Goal: Information Seeking & Learning: Learn about a topic

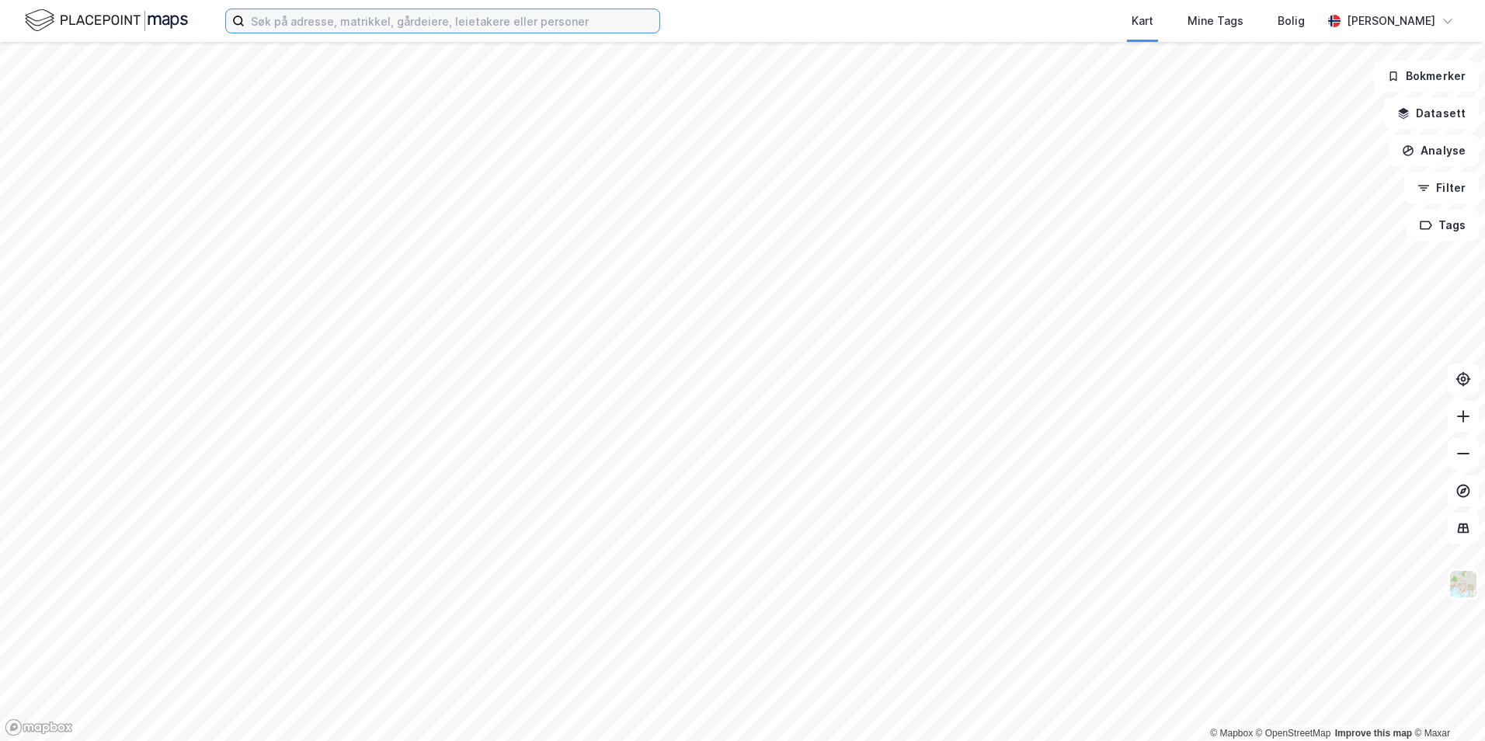
click at [398, 28] on input at bounding box center [452, 20] width 415 height 23
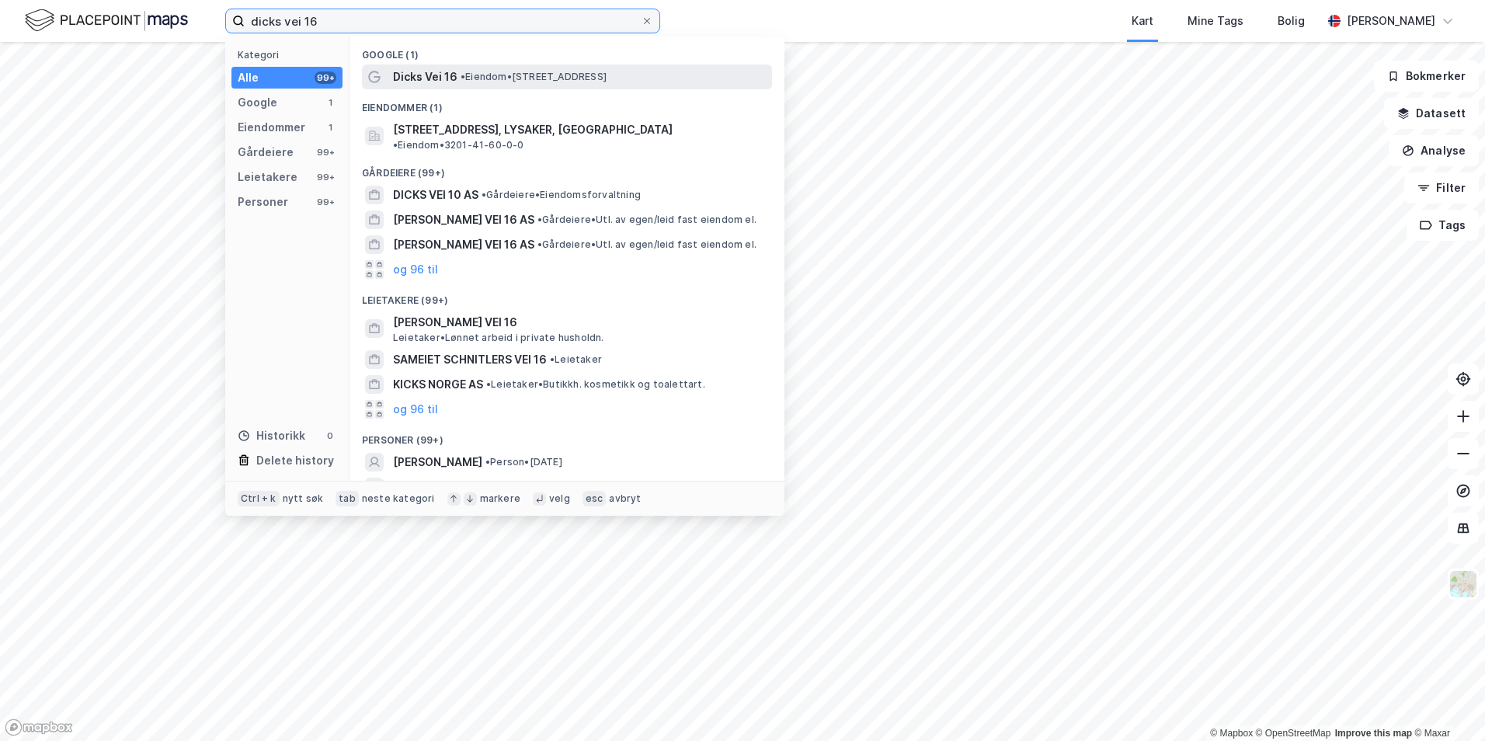
type input "dicks vei 16"
click at [449, 88] on div "Dicks Vei 16 • Eiendom • [STREET_ADDRESS]" at bounding box center [567, 76] width 410 height 25
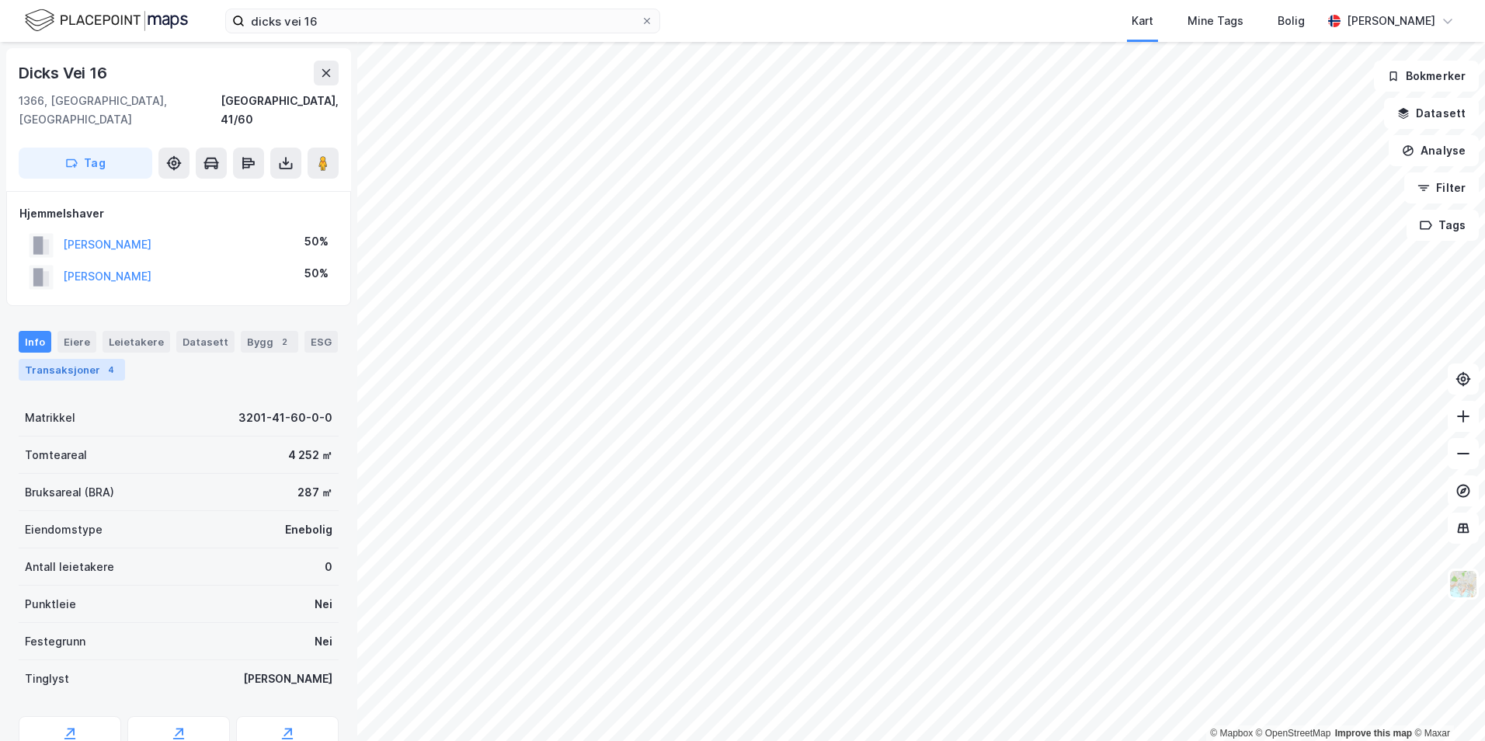
click at [82, 359] on div "Transaksjoner 4" at bounding box center [72, 370] width 106 height 22
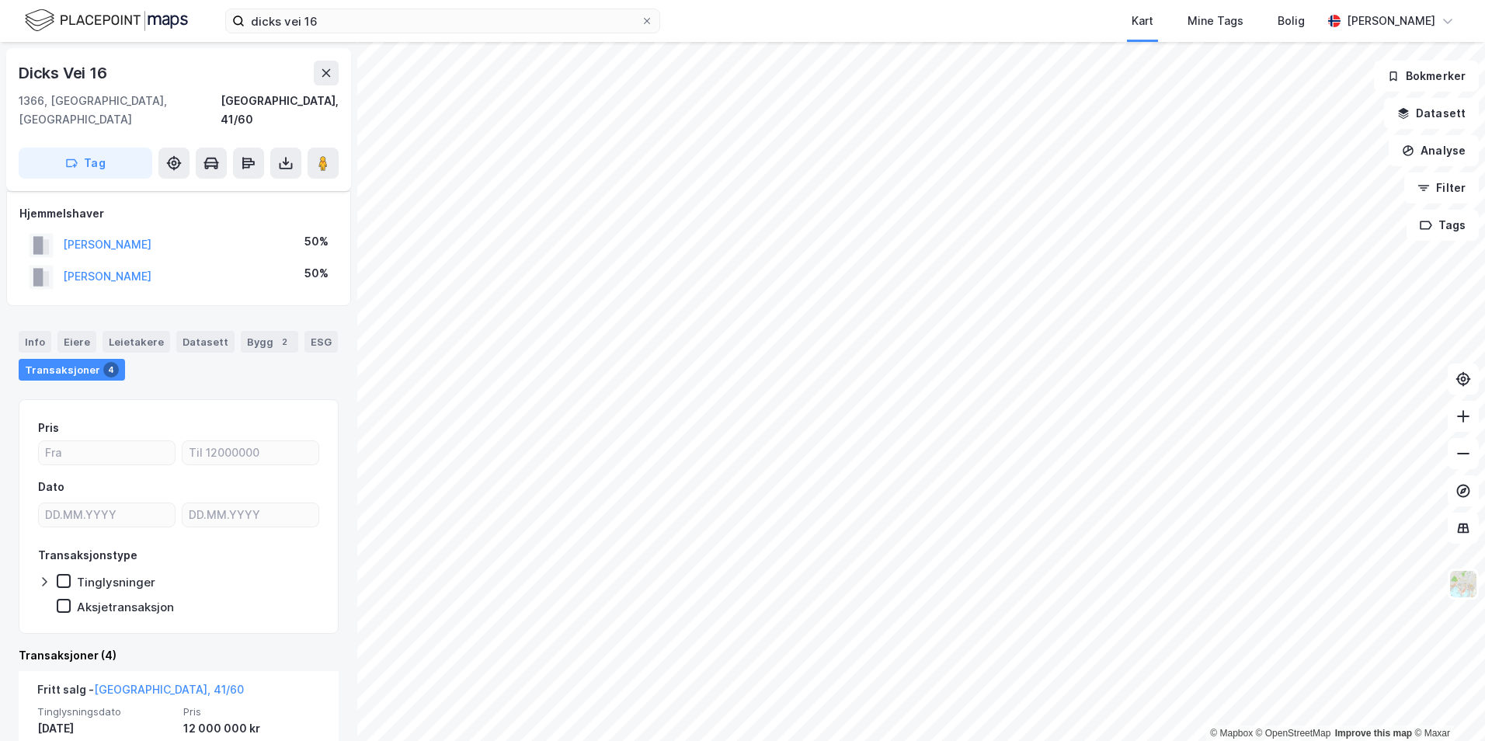
scroll to position [466, 0]
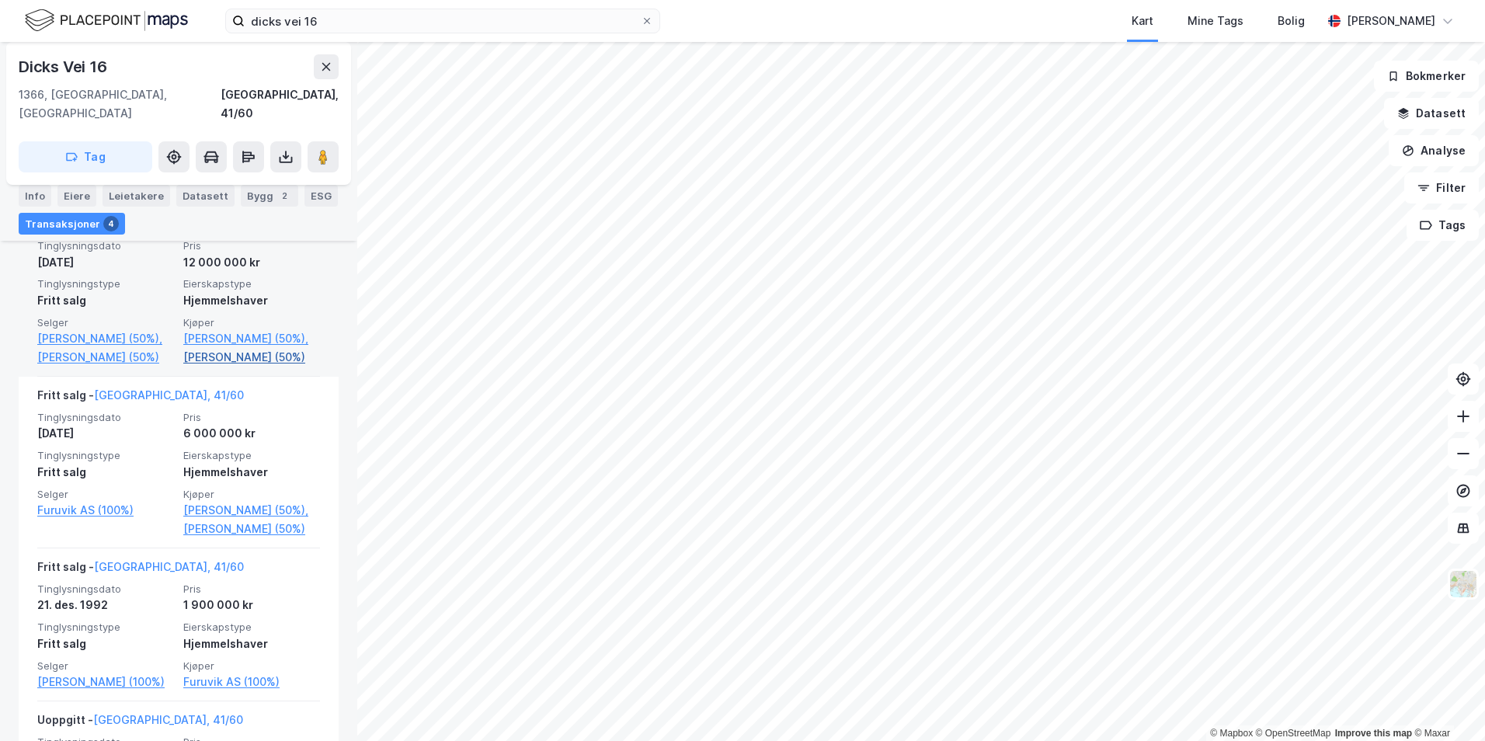
click at [211, 359] on link "[PERSON_NAME] (50%)" at bounding box center [251, 357] width 137 height 19
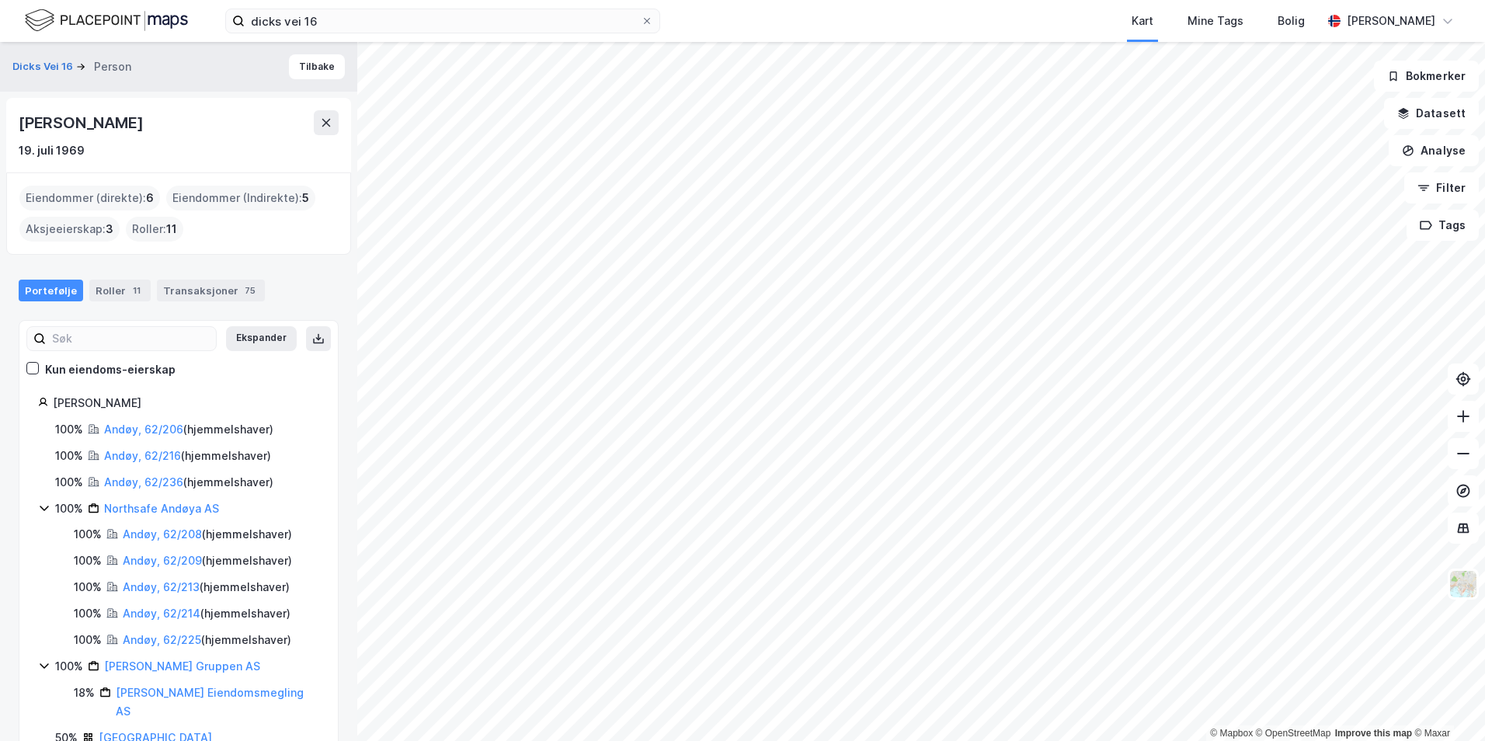
scroll to position [105, 0]
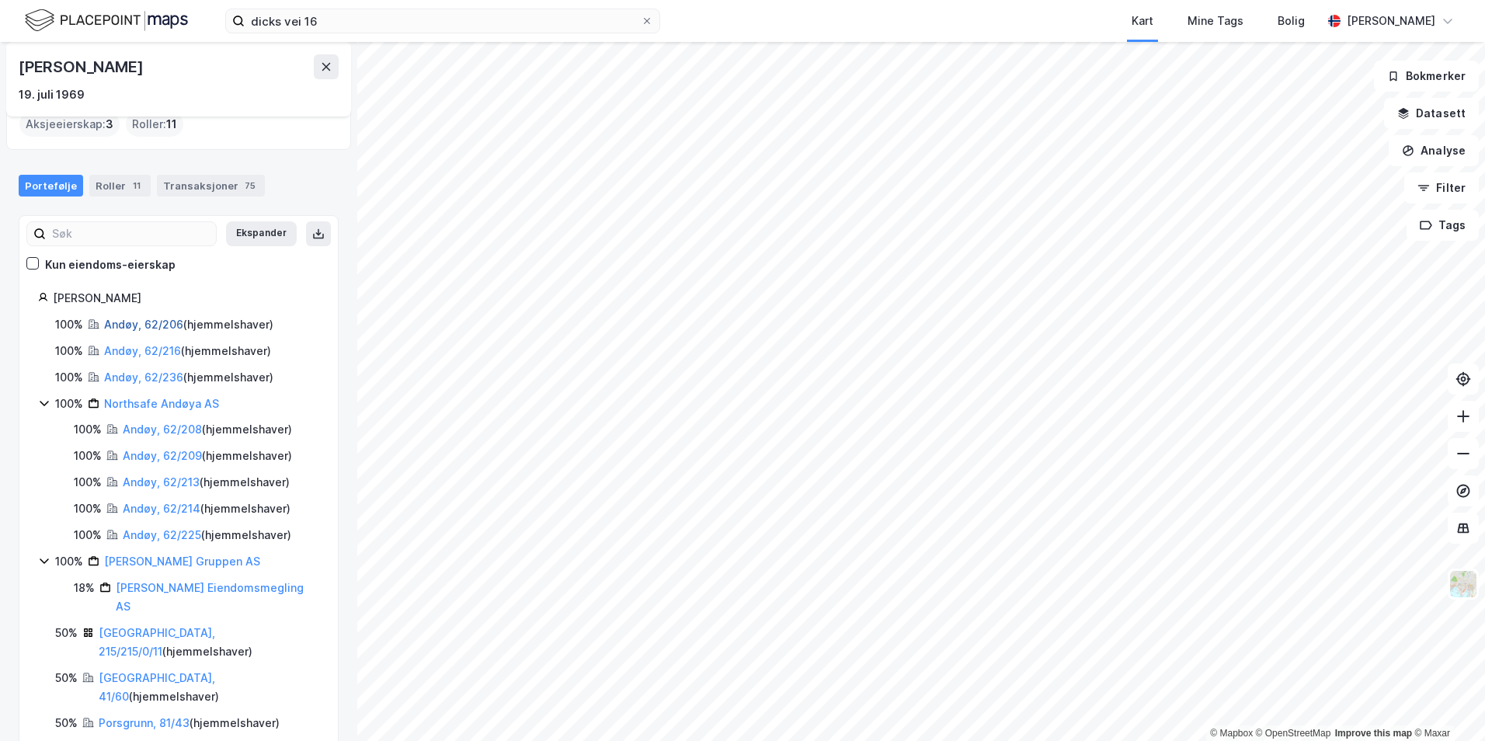
click at [137, 322] on link "Andøy, 62/206" at bounding box center [143, 324] width 79 height 13
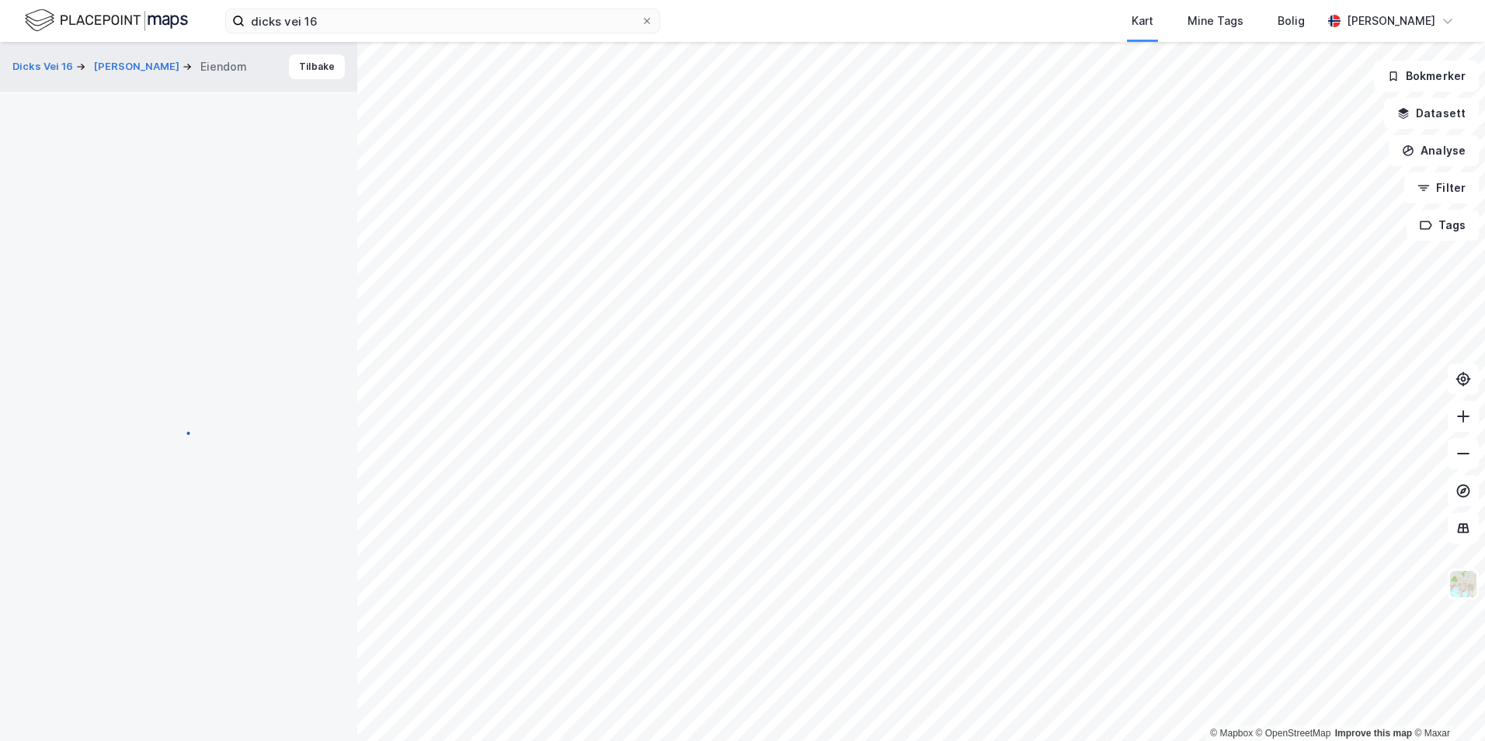
scroll to position [75, 0]
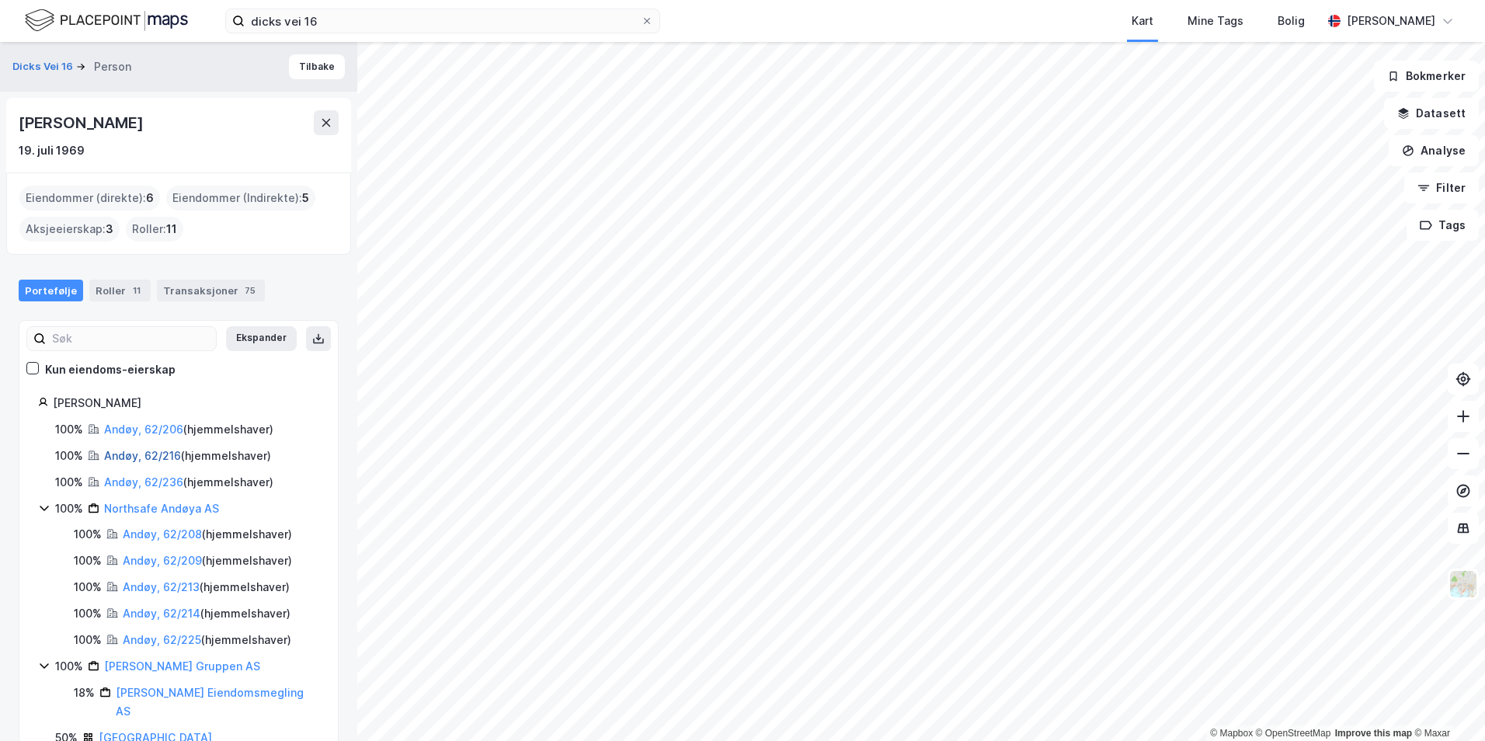
click at [138, 453] on link "Andøy, 62/216" at bounding box center [142, 455] width 77 height 13
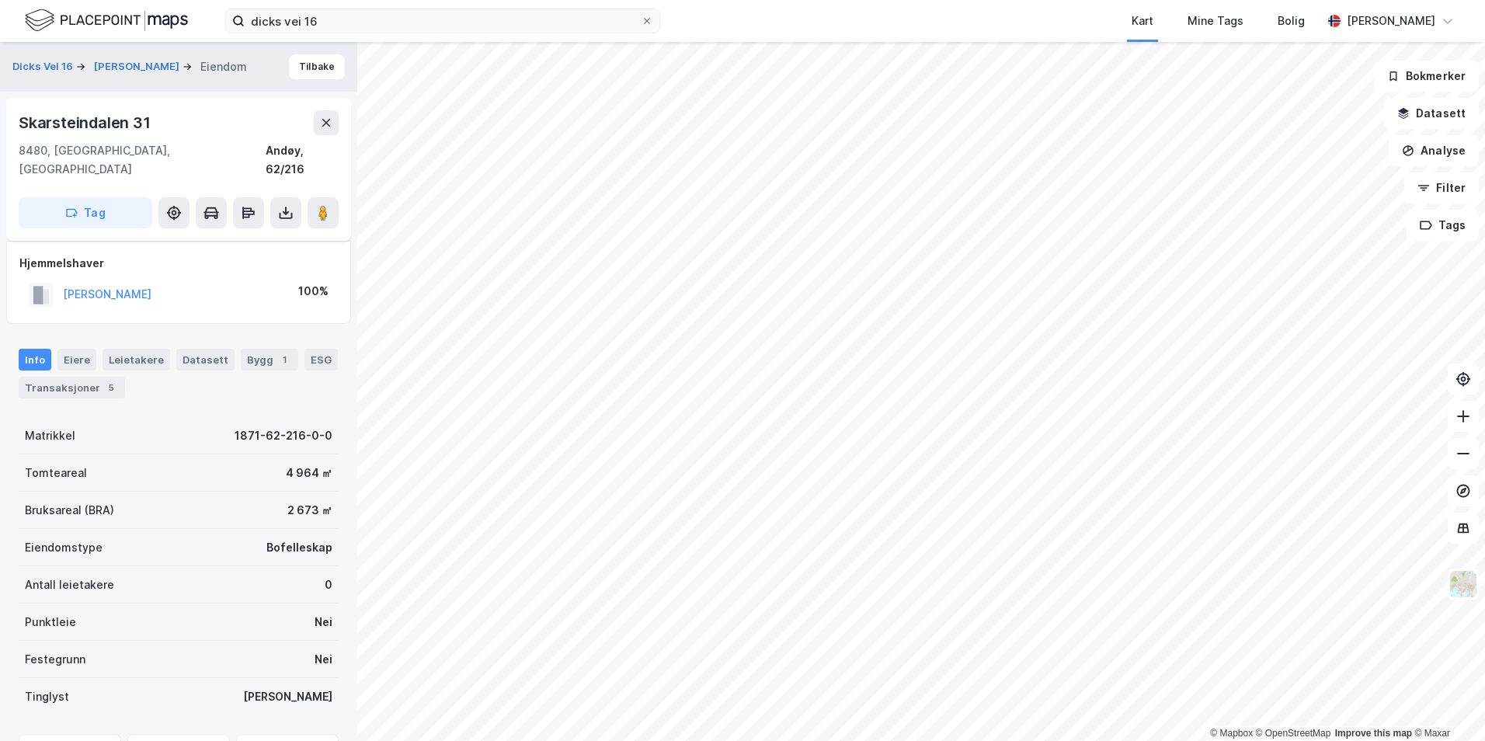
scroll to position [75, 0]
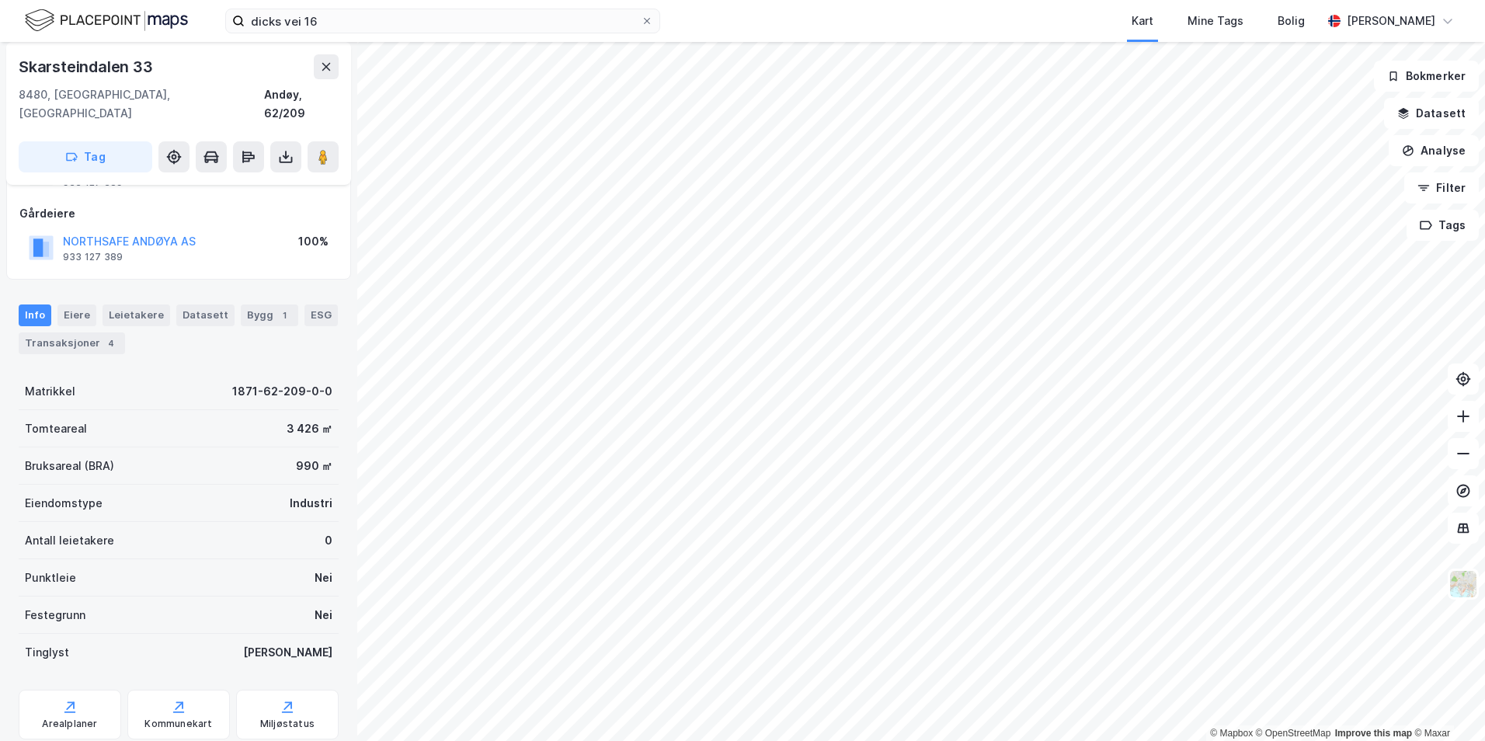
scroll to position [75, 0]
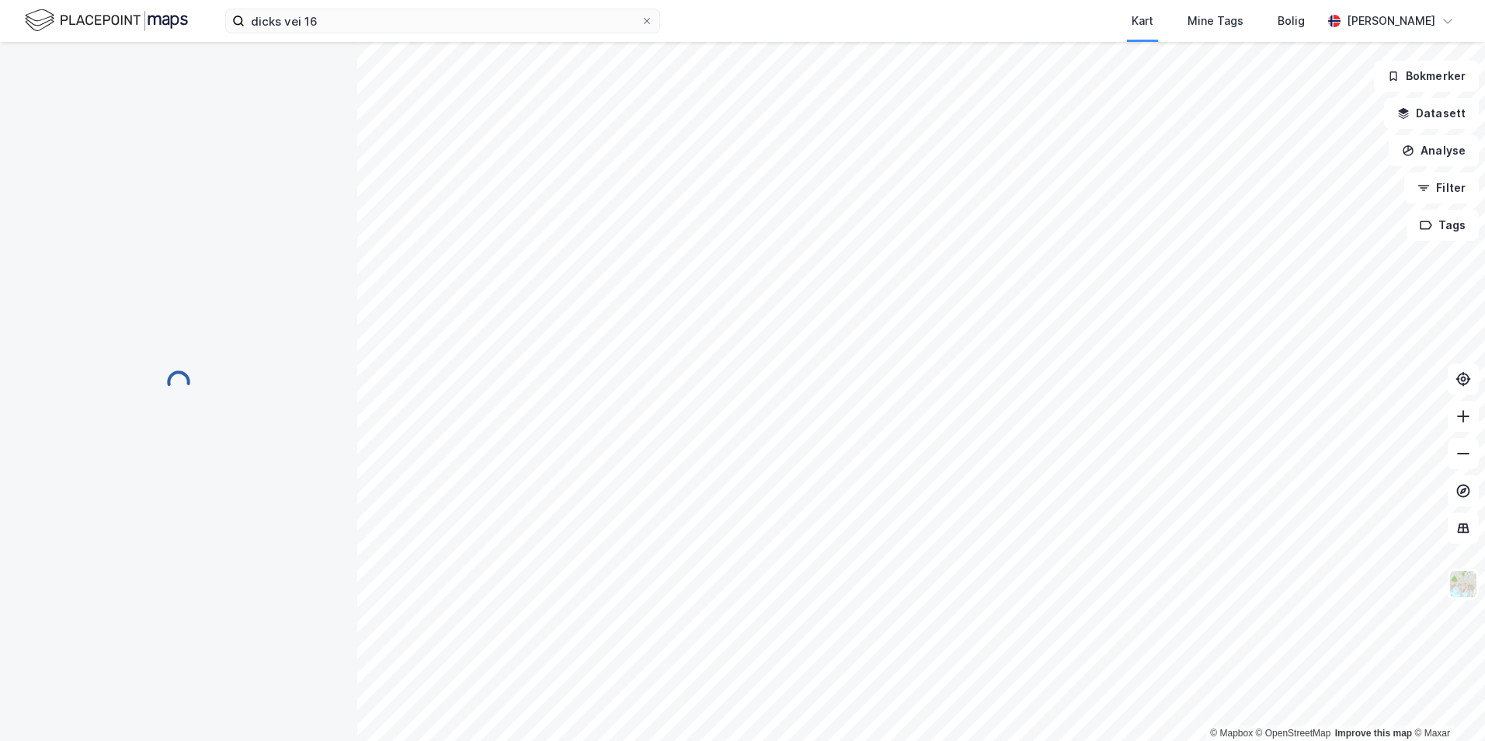
scroll to position [75, 0]
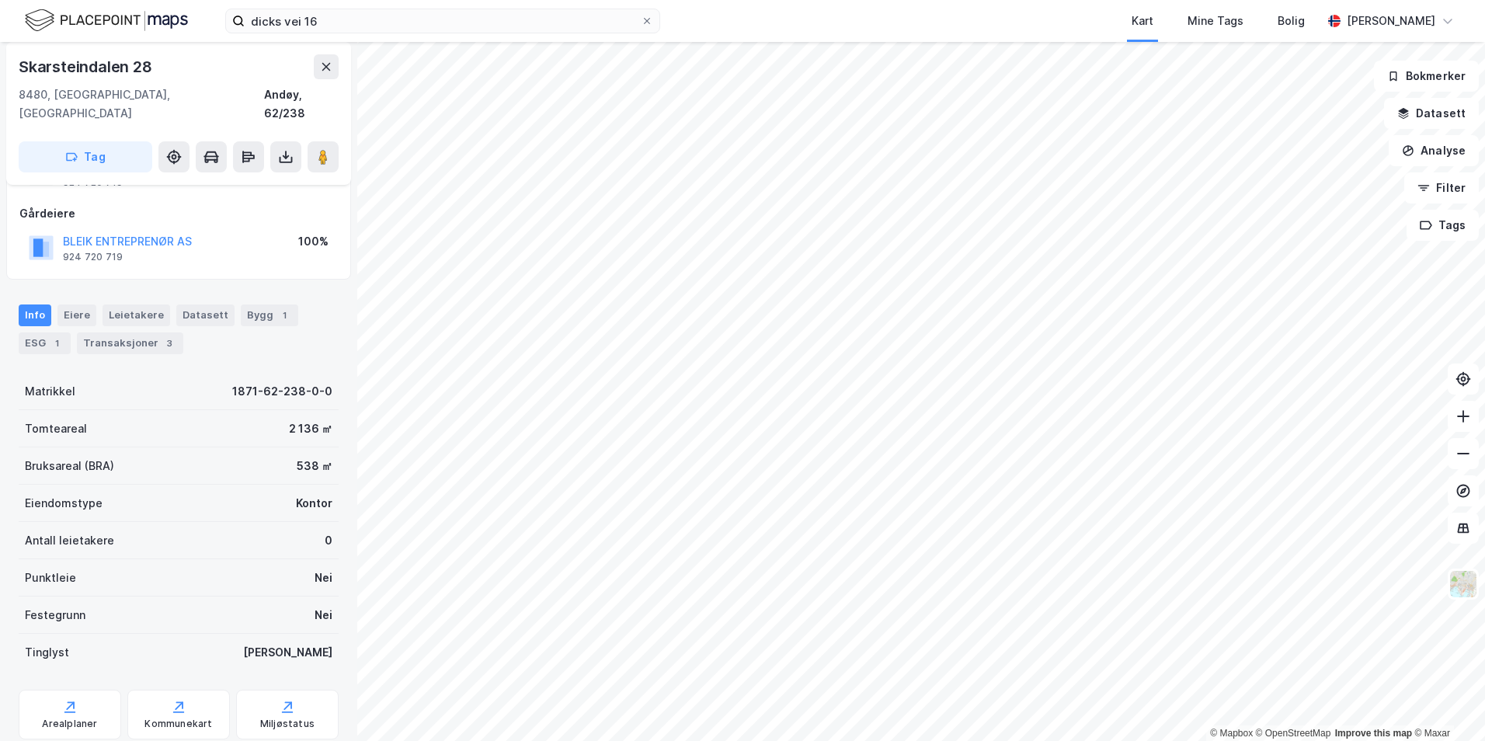
scroll to position [75, 0]
drag, startPoint x: 183, startPoint y: 398, endPoint x: 152, endPoint y: 397, distance: 31.1
drag, startPoint x: 152, startPoint y: 397, endPoint x: 100, endPoint y: 384, distance: 53.7
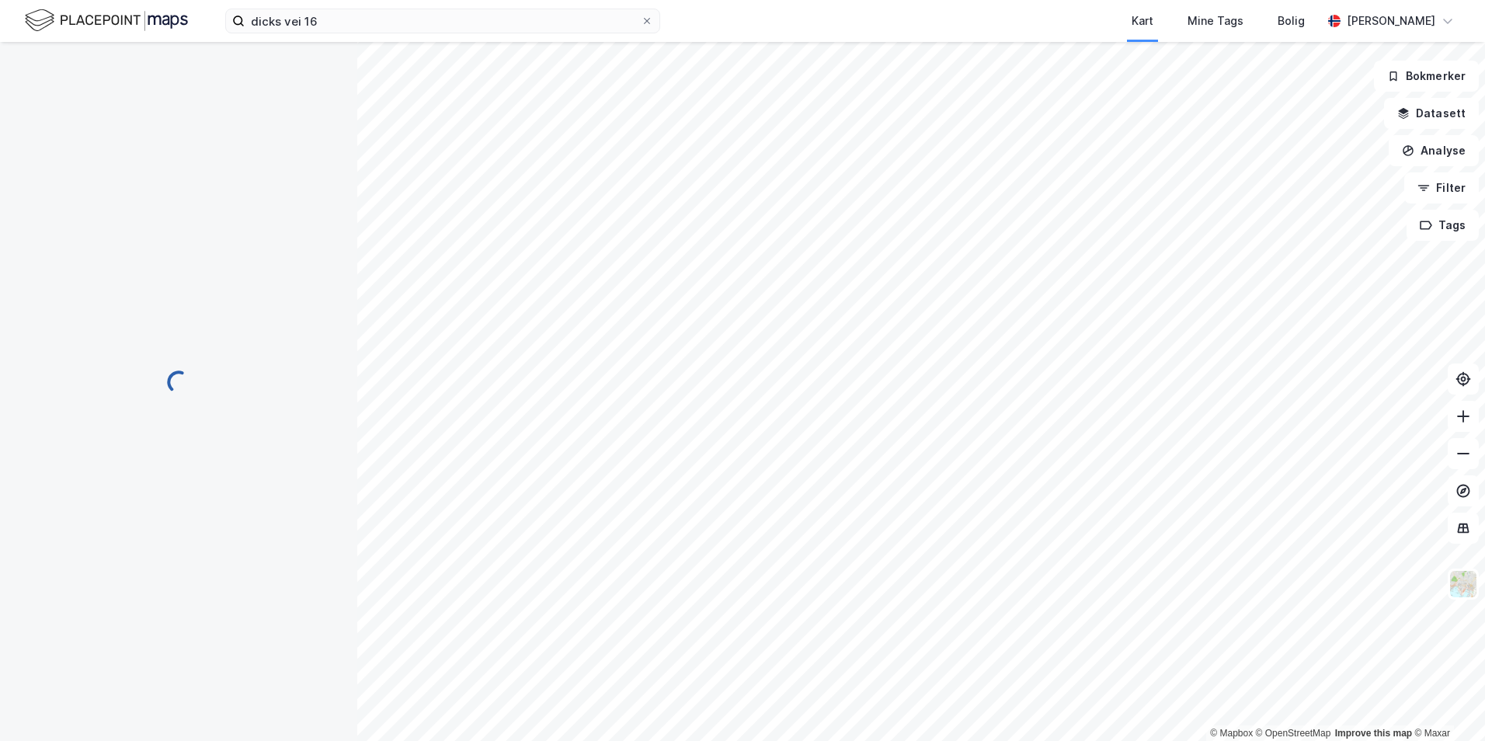
scroll to position [75, 0]
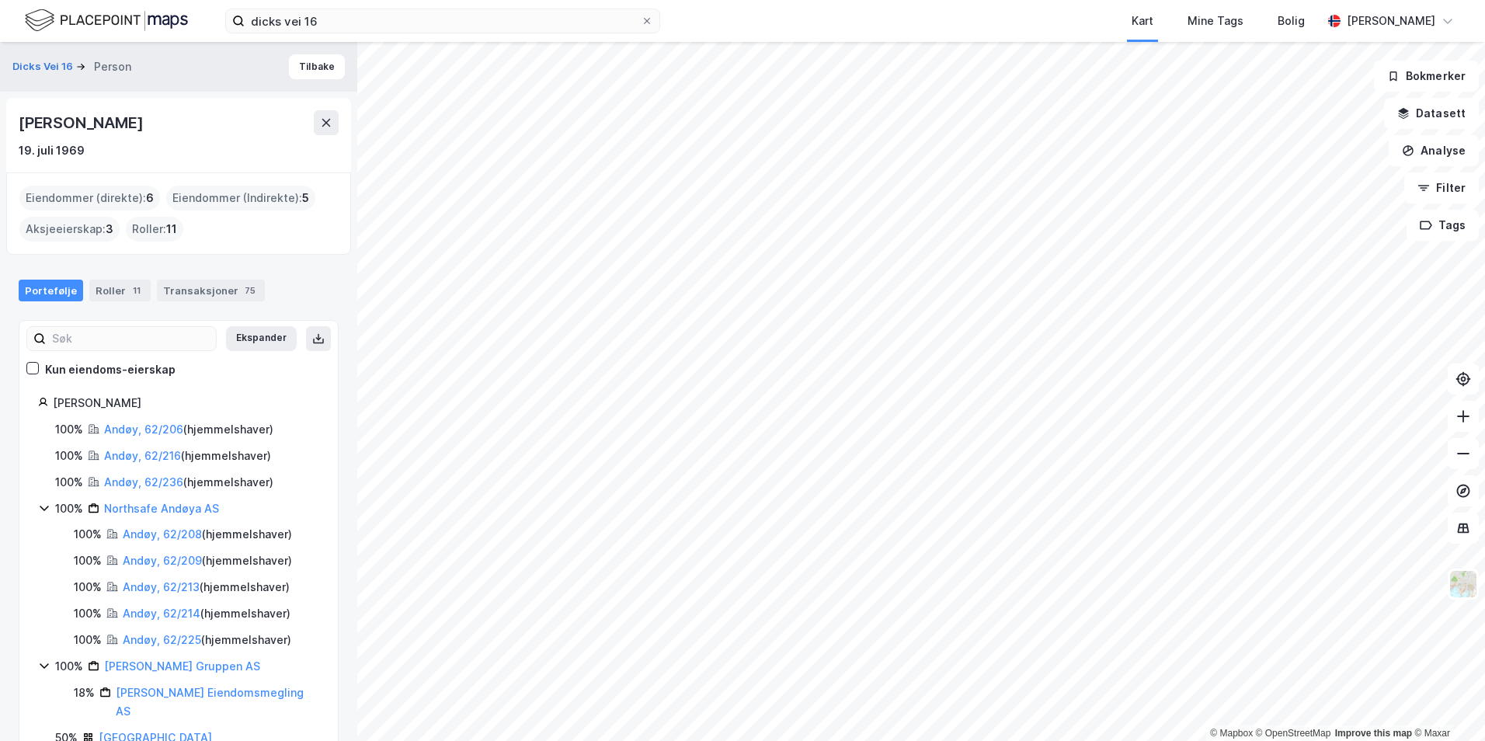
scroll to position [105, 0]
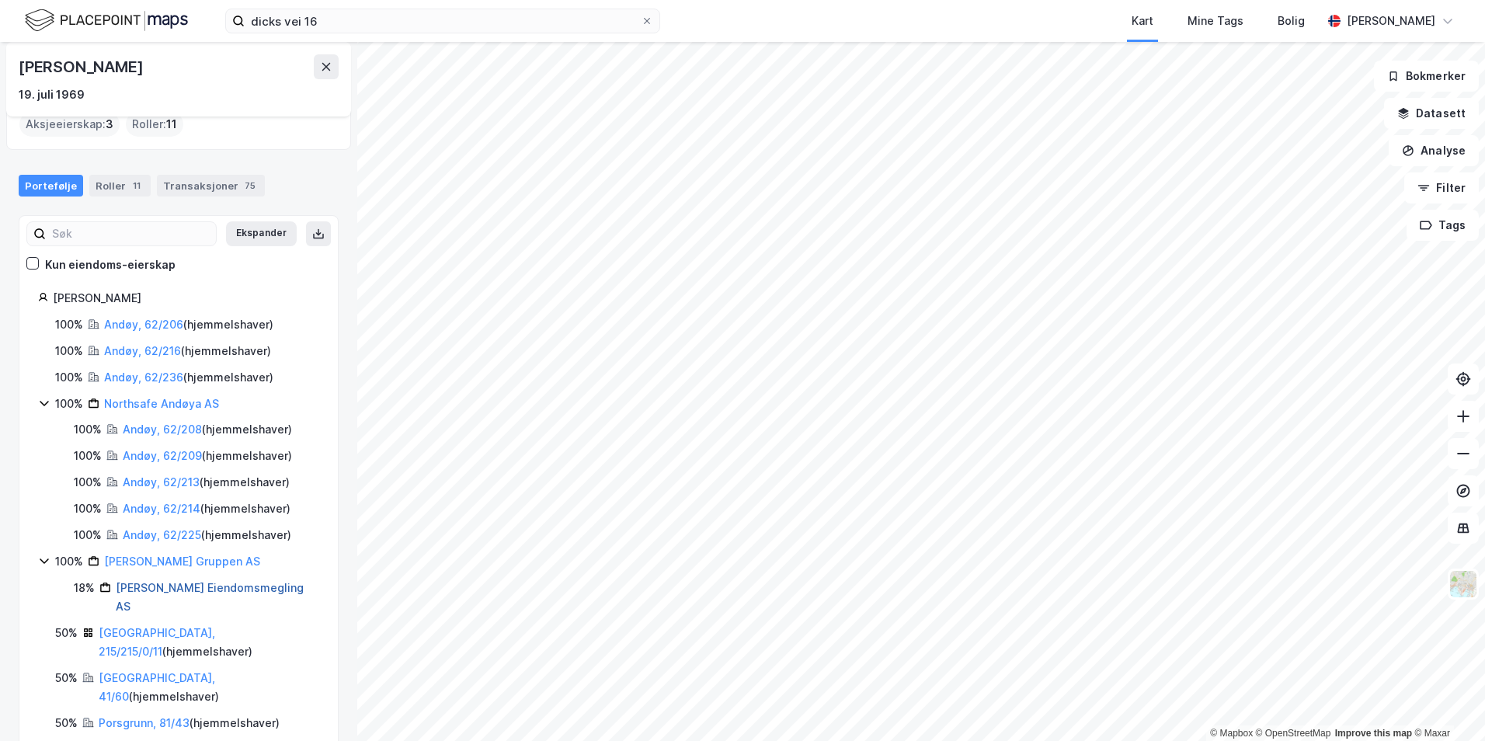
click at [156, 591] on link "[PERSON_NAME] Eiendomsmegling AS" at bounding box center [210, 597] width 188 height 32
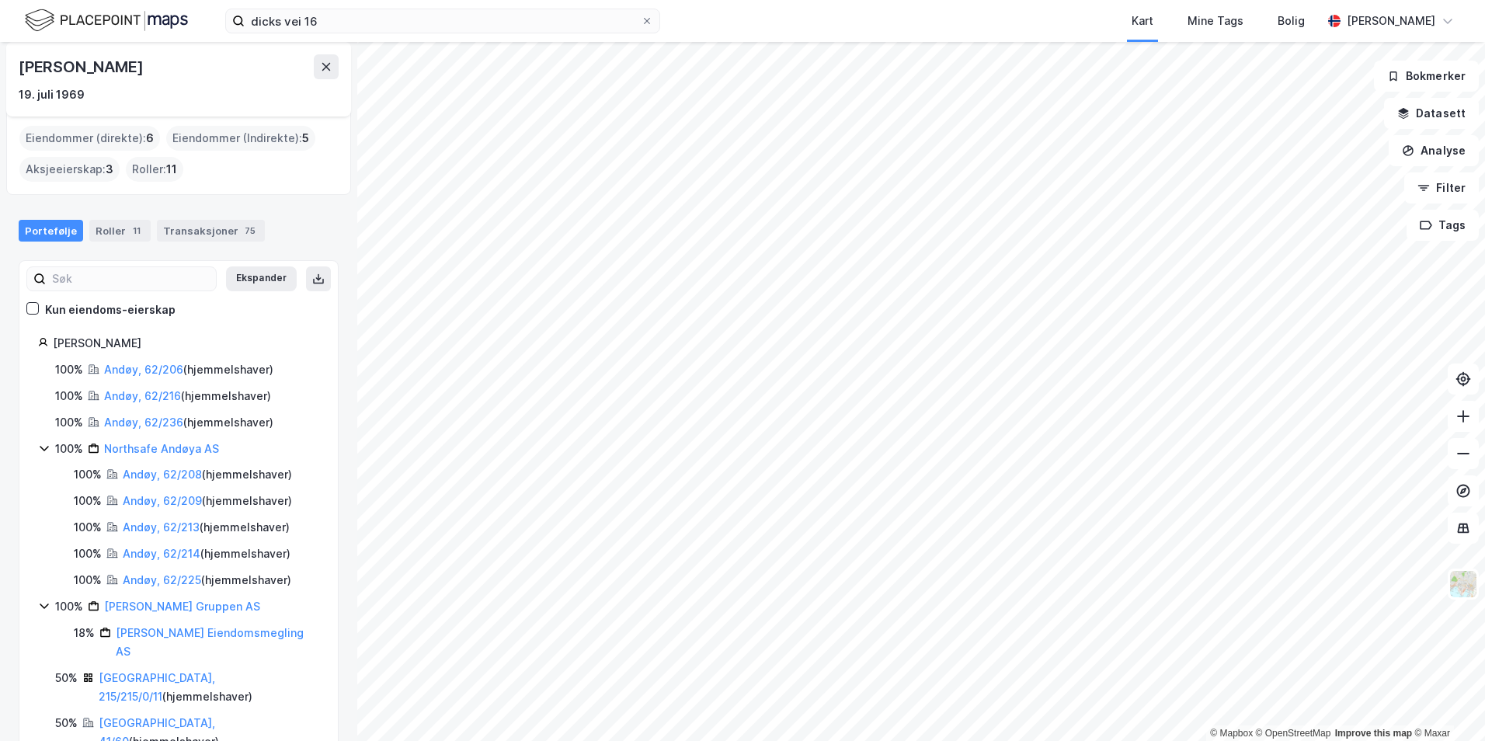
scroll to position [105, 0]
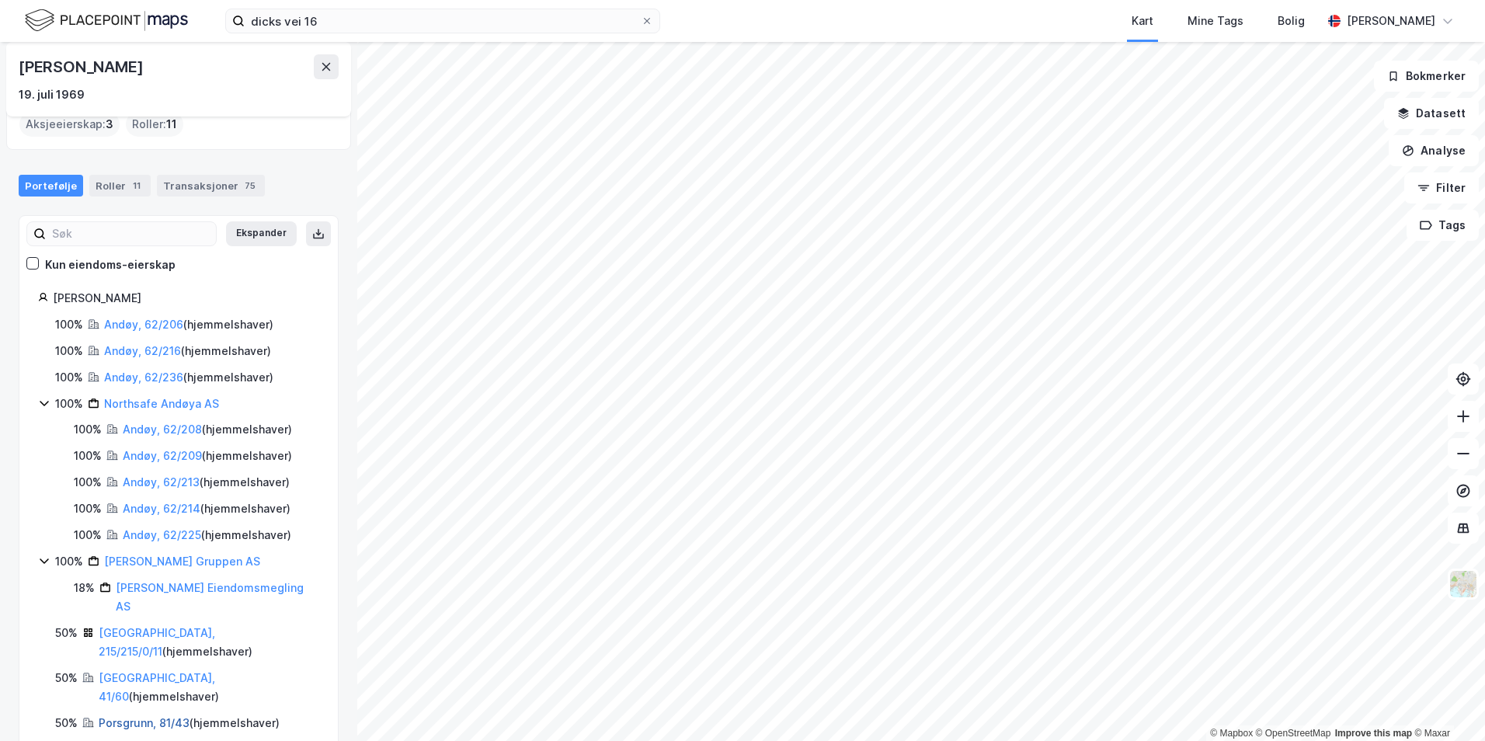
click at [128, 716] on link "Porsgrunn, 81/43" at bounding box center [144, 722] width 91 height 13
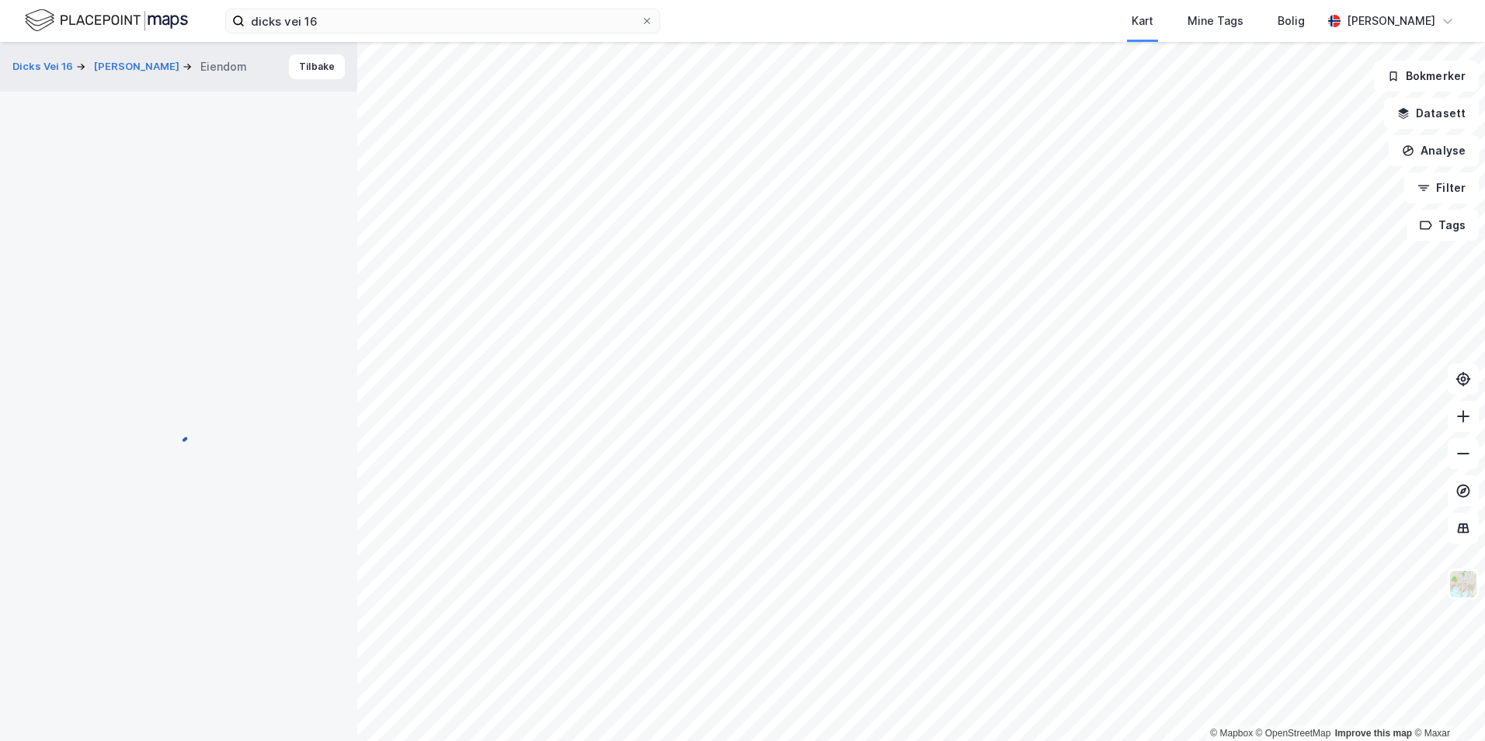
scroll to position [75, 0]
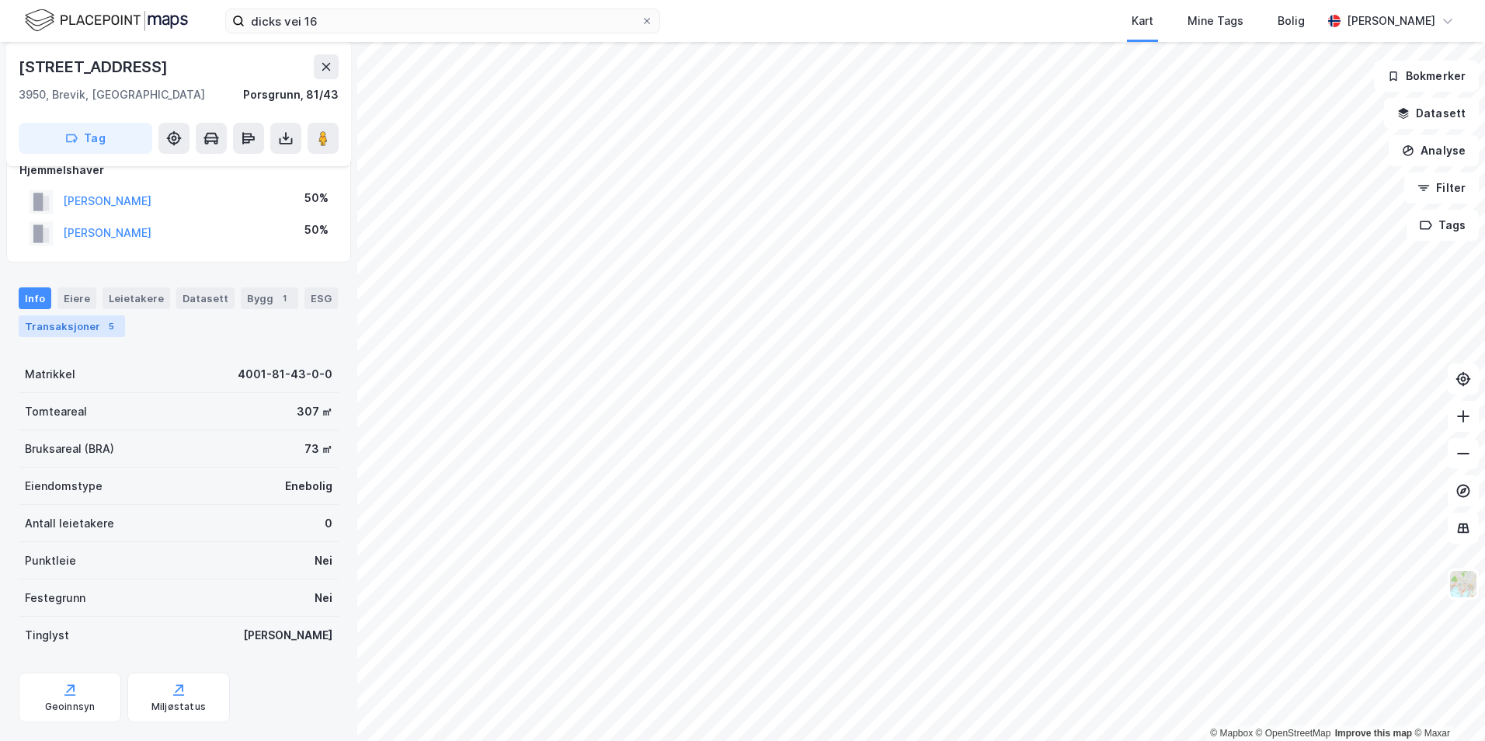
click at [53, 323] on div "Transaksjoner 5" at bounding box center [72, 326] width 106 height 22
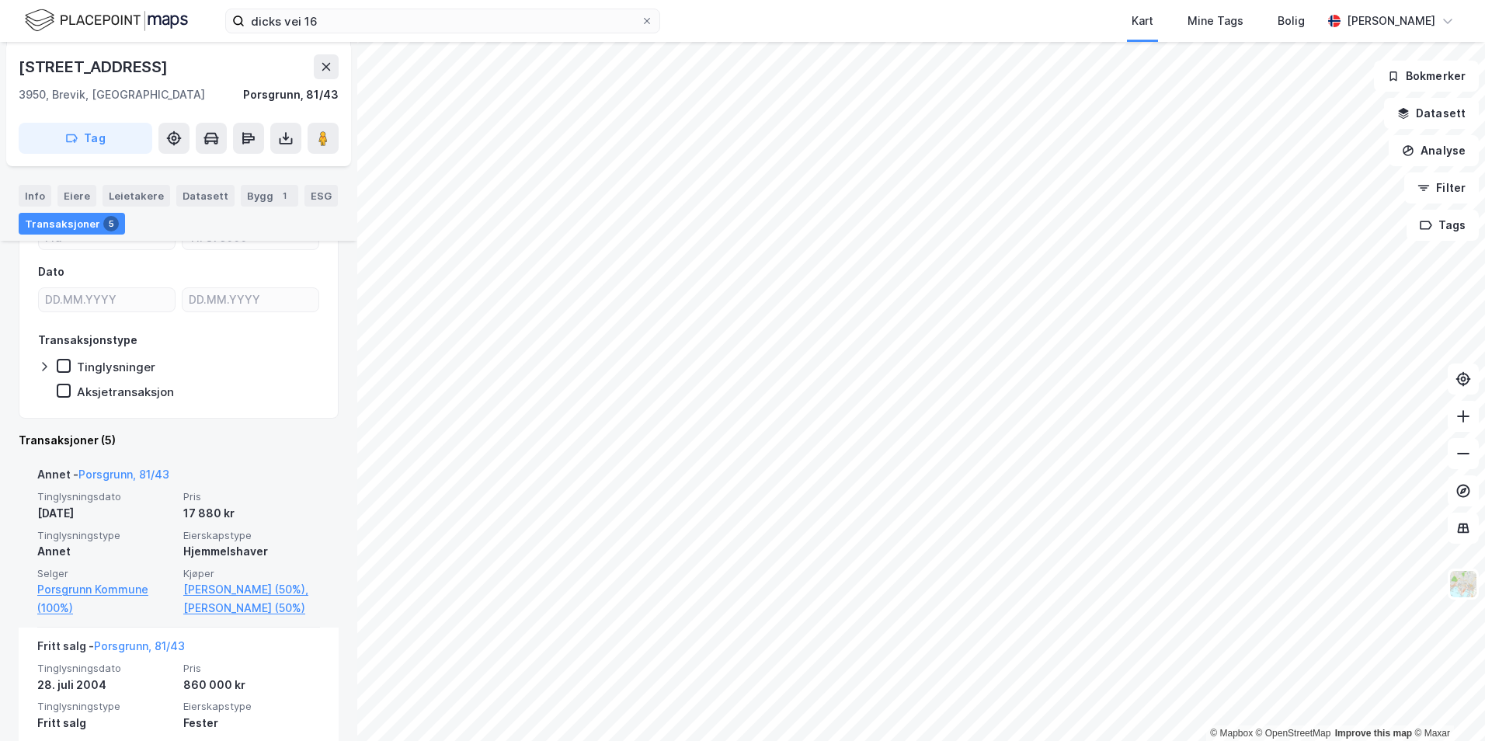
scroll to position [231, 0]
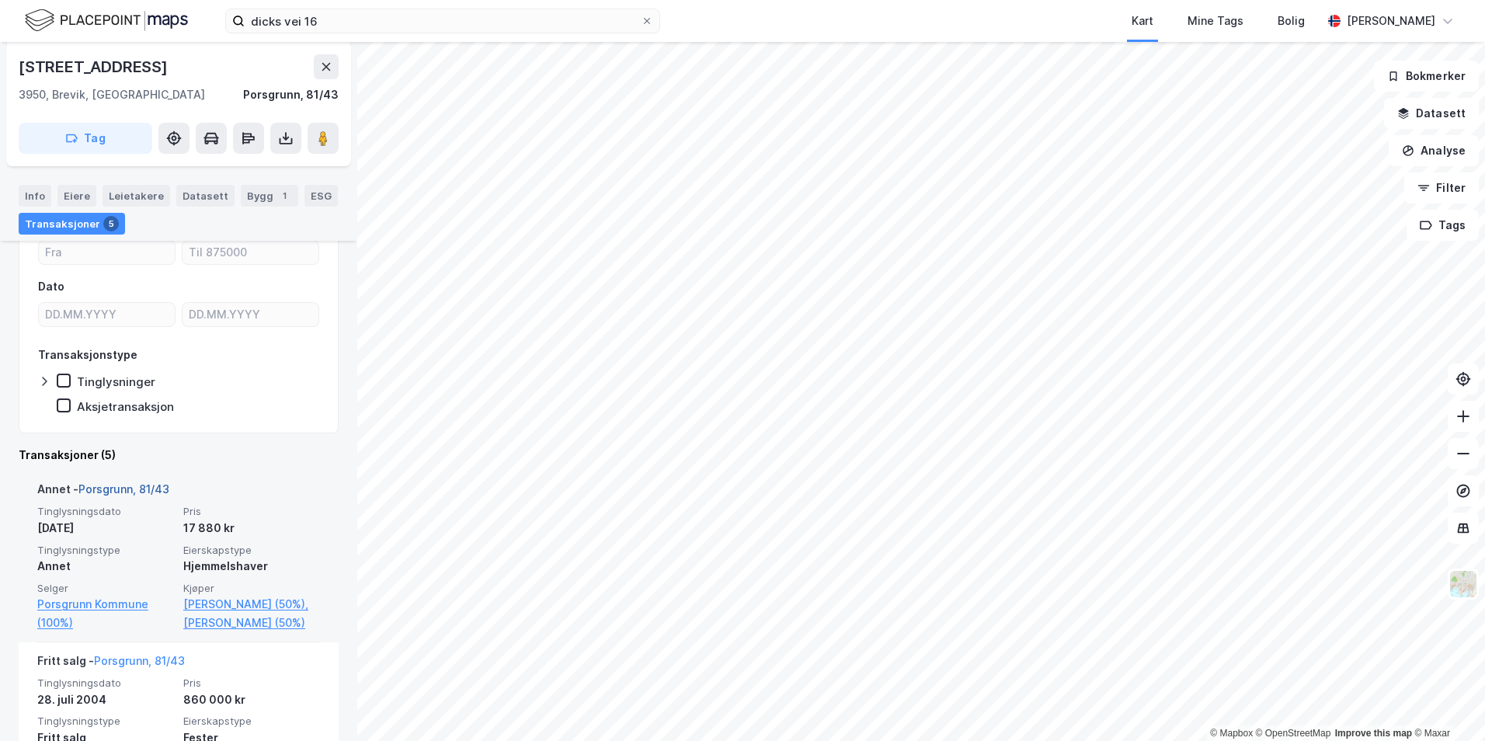
click at [113, 487] on link "Porsgrunn, 81/43" at bounding box center [123, 488] width 91 height 13
click at [141, 487] on link "Porsgrunn, 81/43" at bounding box center [123, 488] width 91 height 13
click at [143, 488] on link "Porsgrunn, 81/43" at bounding box center [123, 488] width 91 height 13
click at [169, 548] on div "Tinglysningsdato [DATE] Pris 17 880 kr Tinglysningstype Annet Eierskapstype Hje…" at bounding box center [178, 568] width 283 height 127
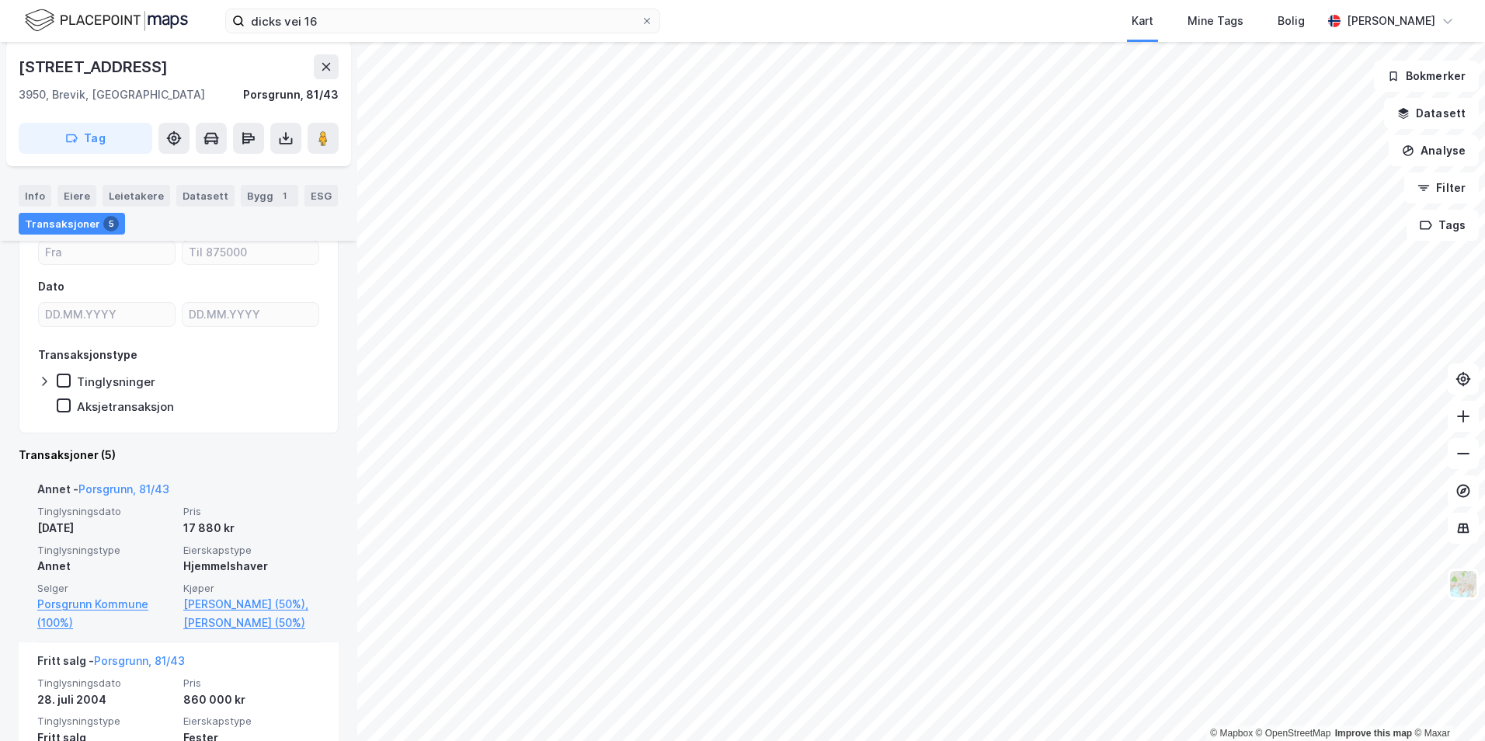
click at [138, 533] on div "[DATE]" at bounding box center [105, 528] width 137 height 19
click at [142, 519] on div "[DATE]" at bounding box center [105, 528] width 137 height 19
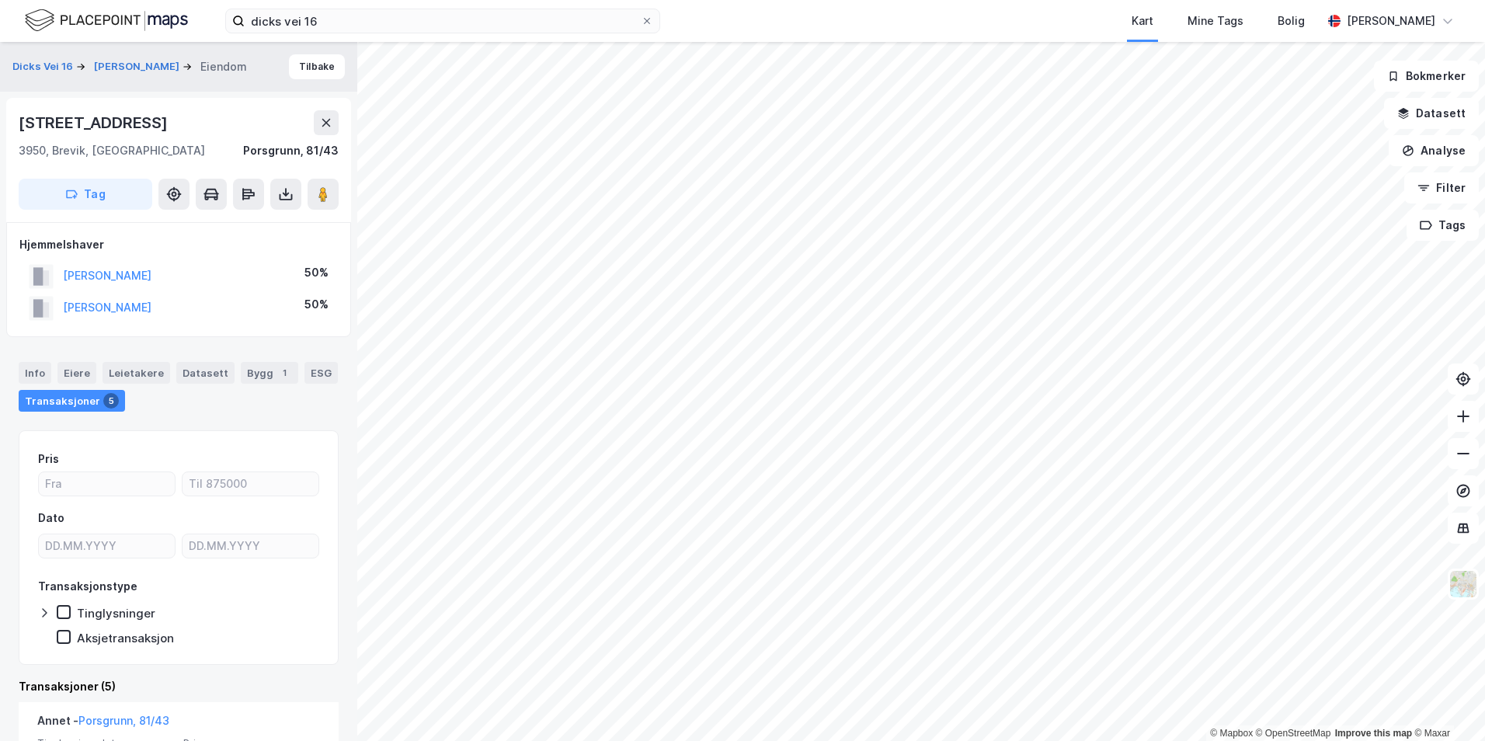
scroll to position [233, 0]
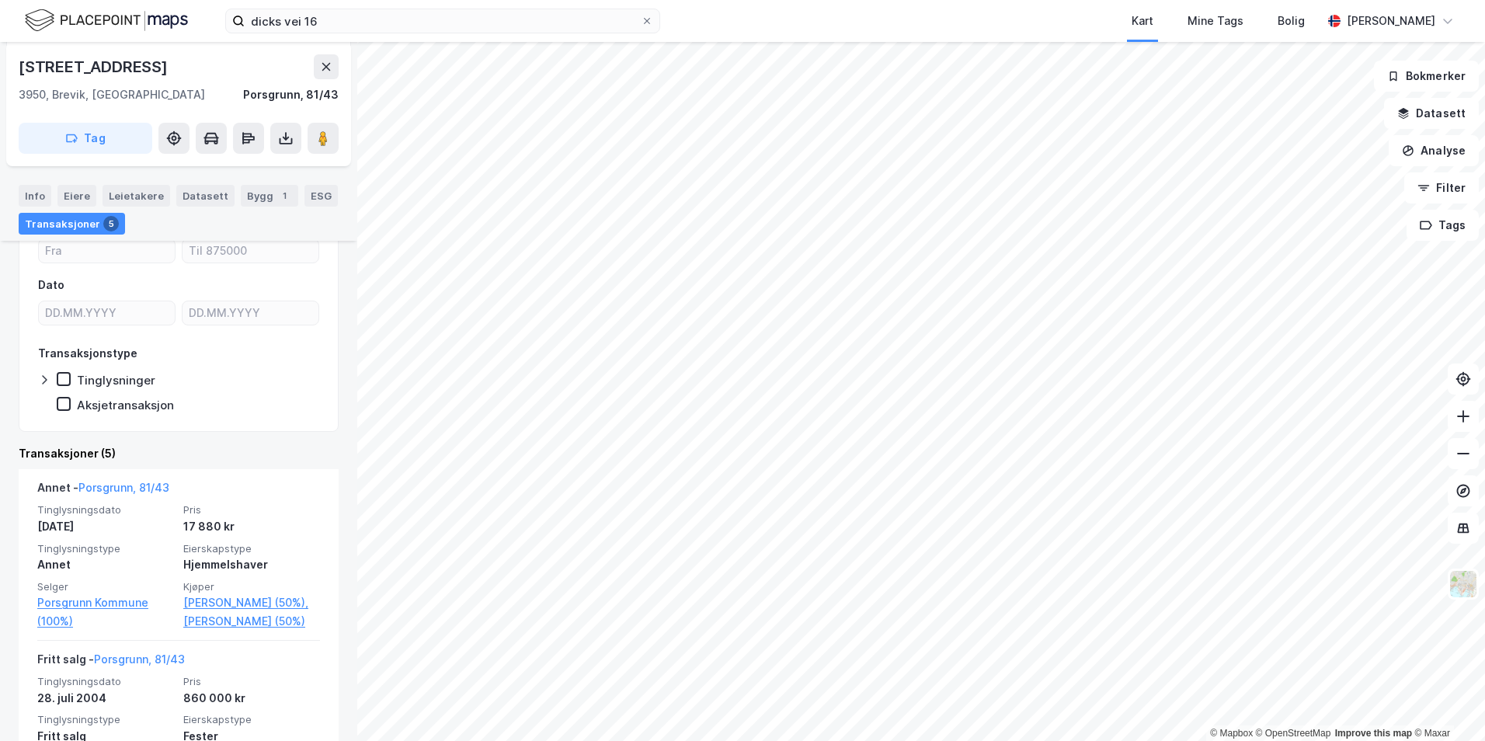
drag, startPoint x: 158, startPoint y: 465, endPoint x: 132, endPoint y: 435, distance: 39.1
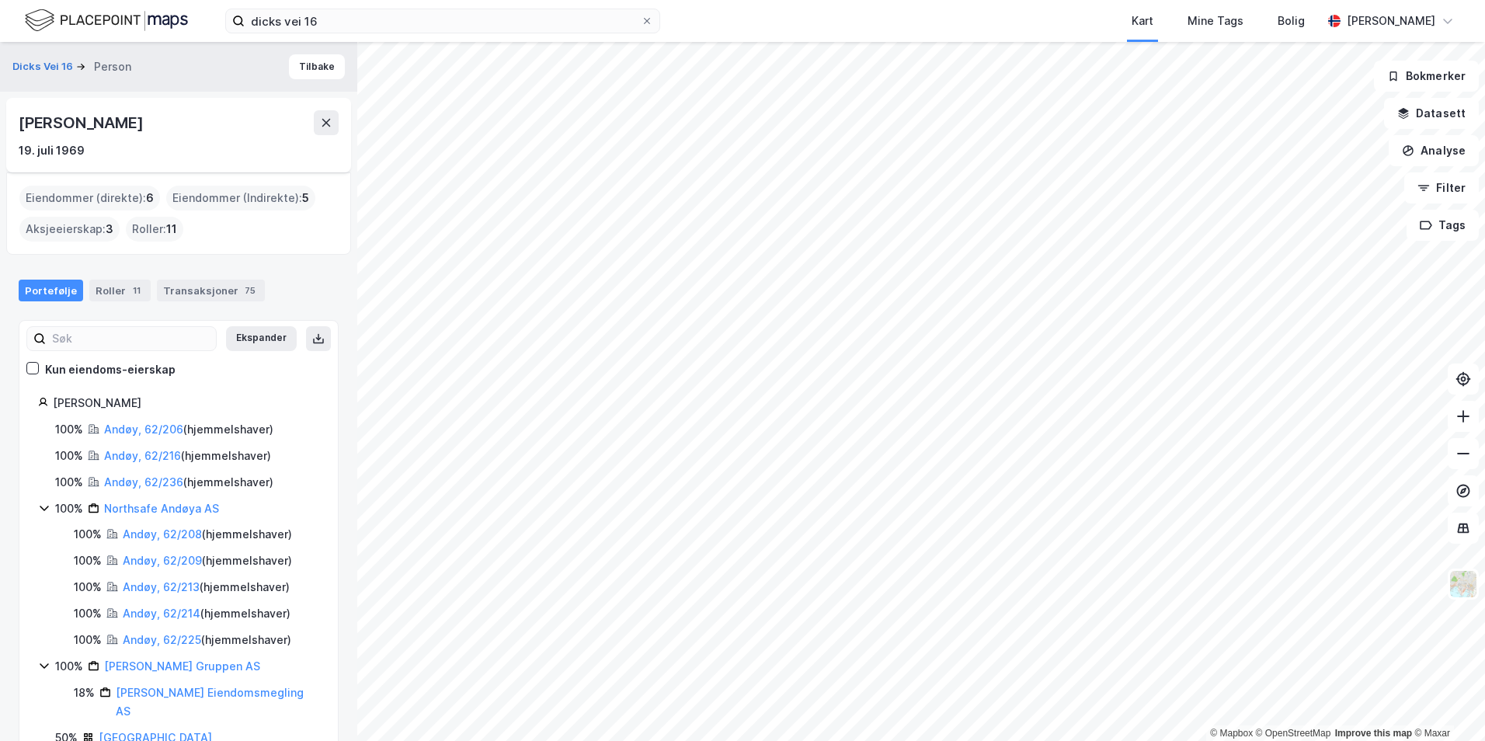
scroll to position [105, 0]
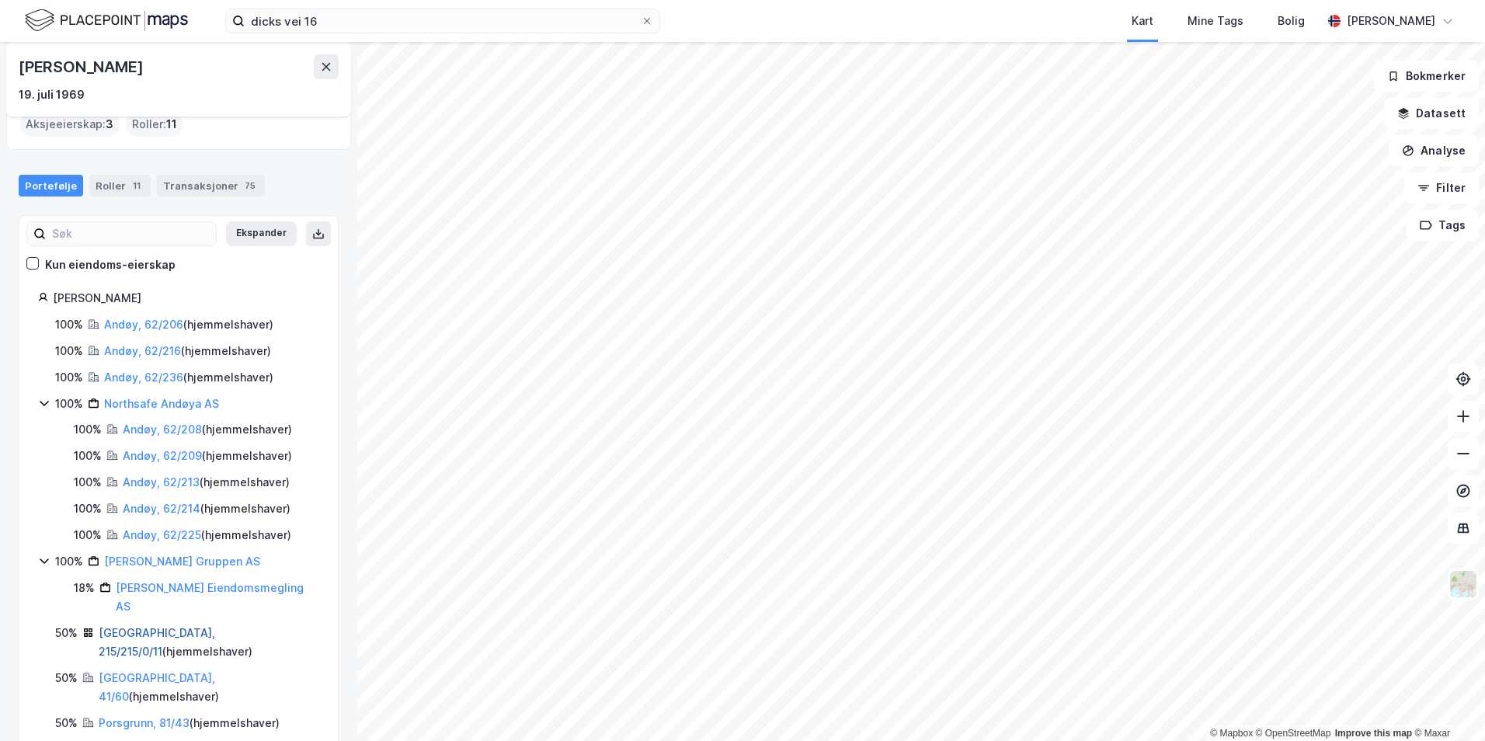
click at [143, 626] on link "[GEOGRAPHIC_DATA], 215/215/0/11" at bounding box center [157, 642] width 117 height 32
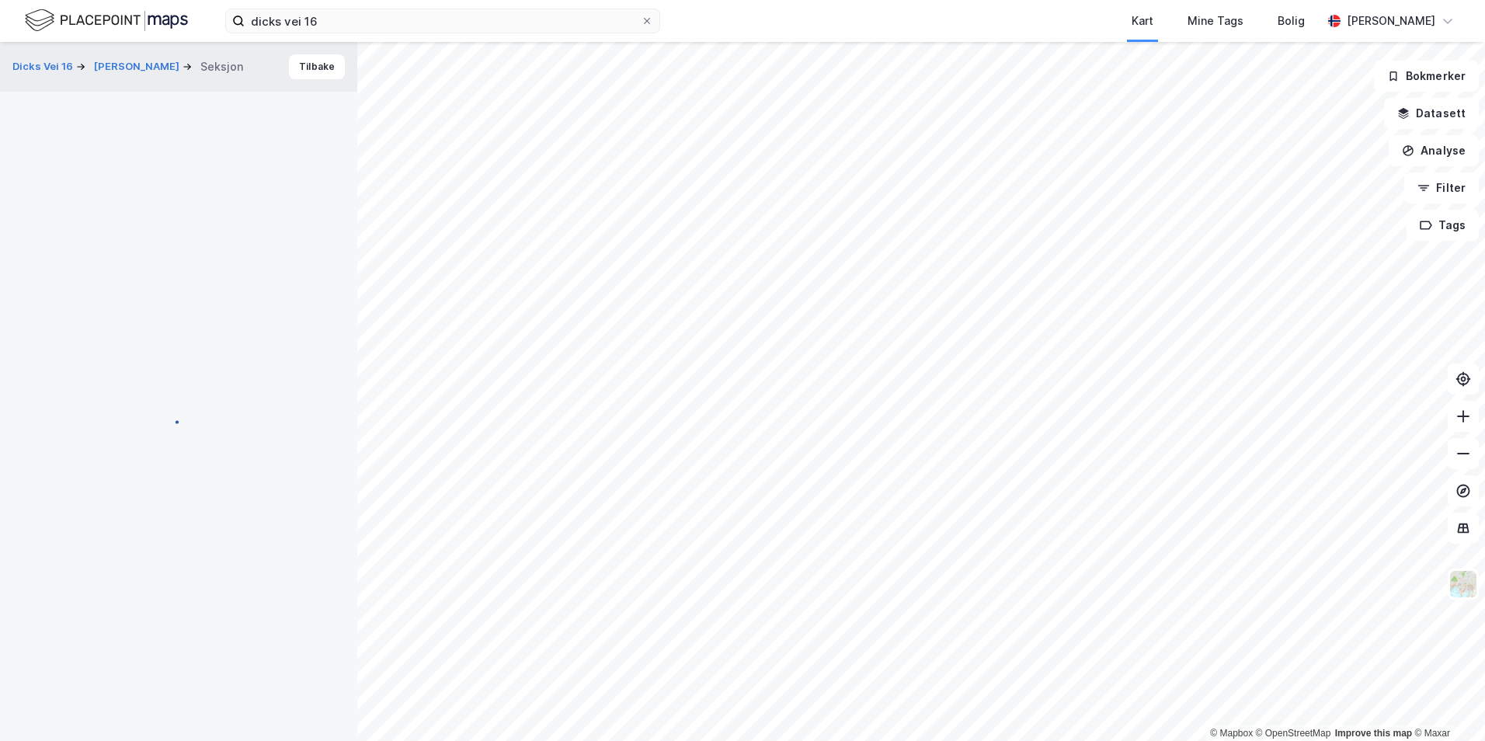
scroll to position [152, 0]
